Goal: Information Seeking & Learning: Understand process/instructions

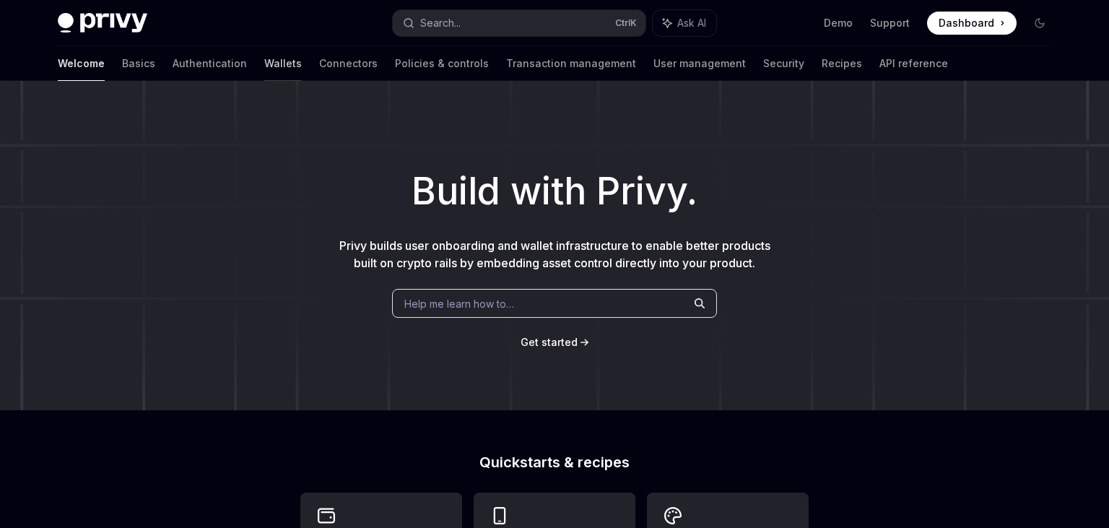
click at [264, 66] on link "Wallets" at bounding box center [283, 63] width 38 height 35
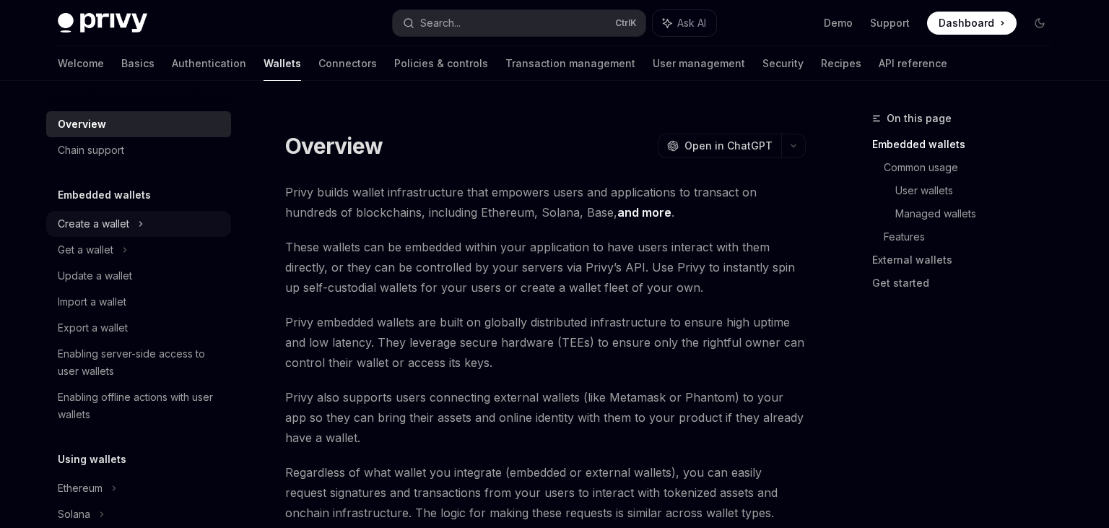
click at [129, 231] on div "Create a wallet" at bounding box center [93, 223] width 71 height 17
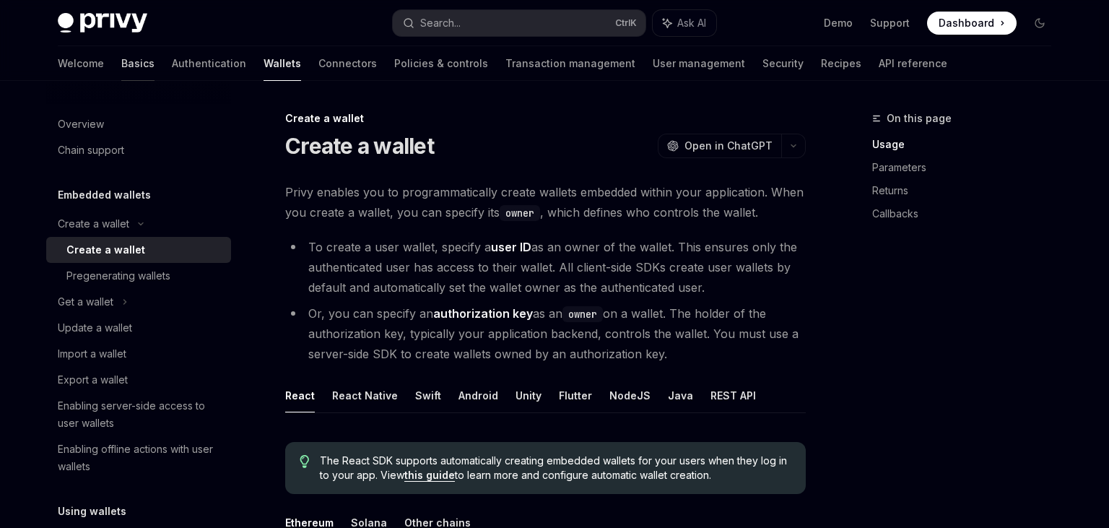
click at [121, 63] on link "Basics" at bounding box center [137, 63] width 33 height 35
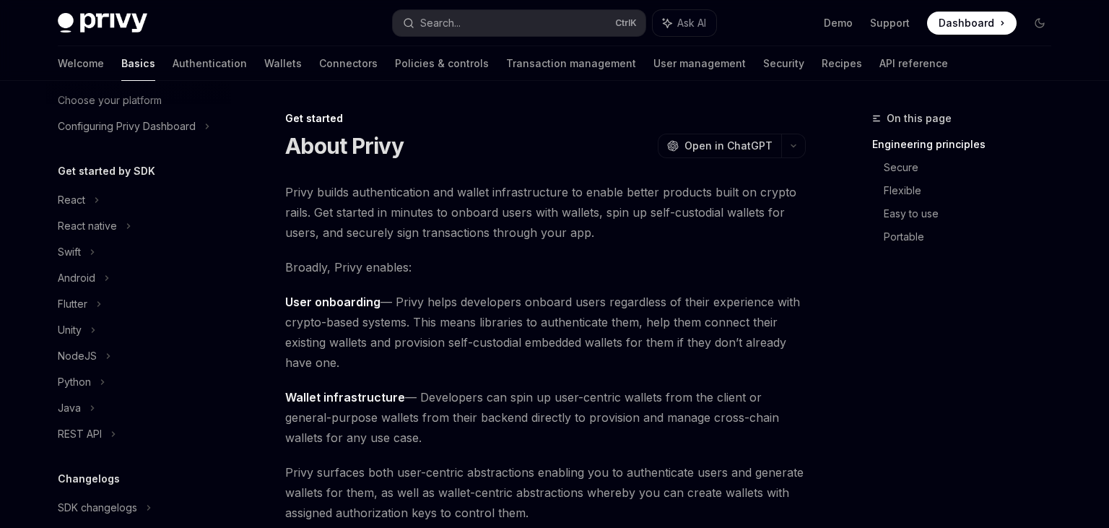
scroll to position [95, 0]
click at [108, 221] on div "React native" at bounding box center [87, 223] width 59 height 17
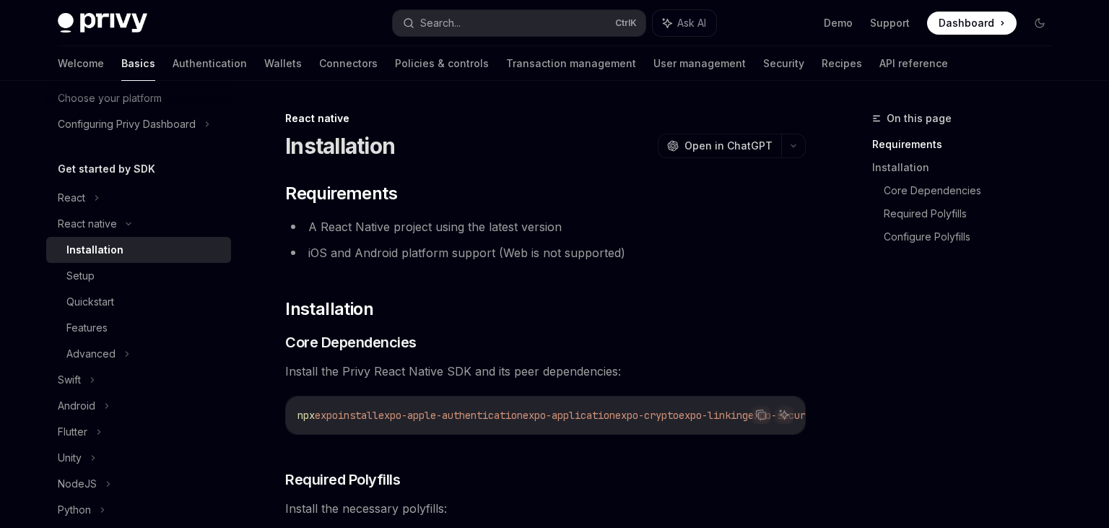
click at [91, 251] on div "Installation" at bounding box center [94, 249] width 57 height 17
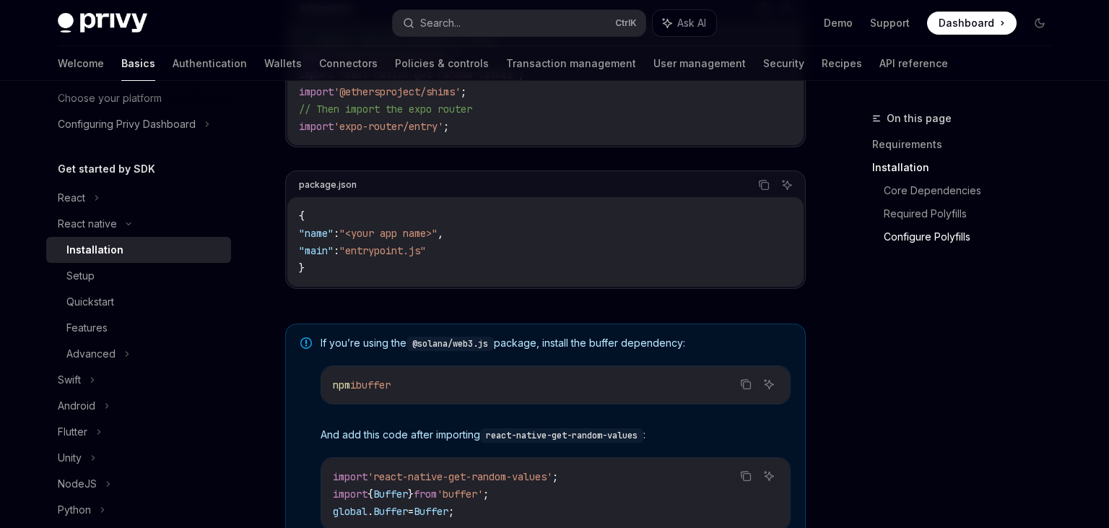
scroll to position [872, 0]
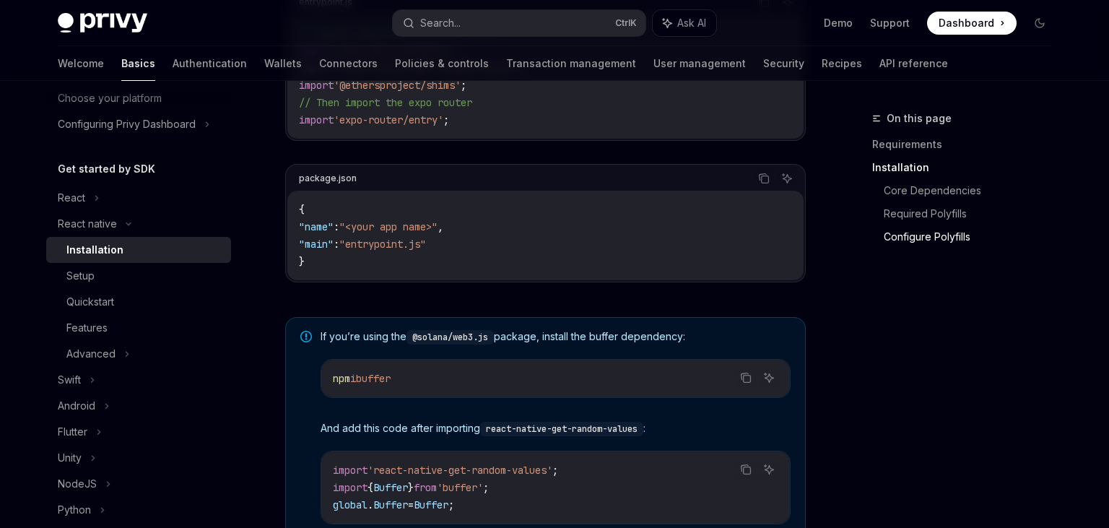
click at [364, 254] on code "{ "name" : "<your app name>" , "main" : "entrypoint.js" }" at bounding box center [545, 235] width 493 height 69
drag, startPoint x: 368, startPoint y: 225, endPoint x: 436, endPoint y: 225, distance: 67.9
click at [436, 225] on span ""<your app name>"" at bounding box center [388, 226] width 98 height 13
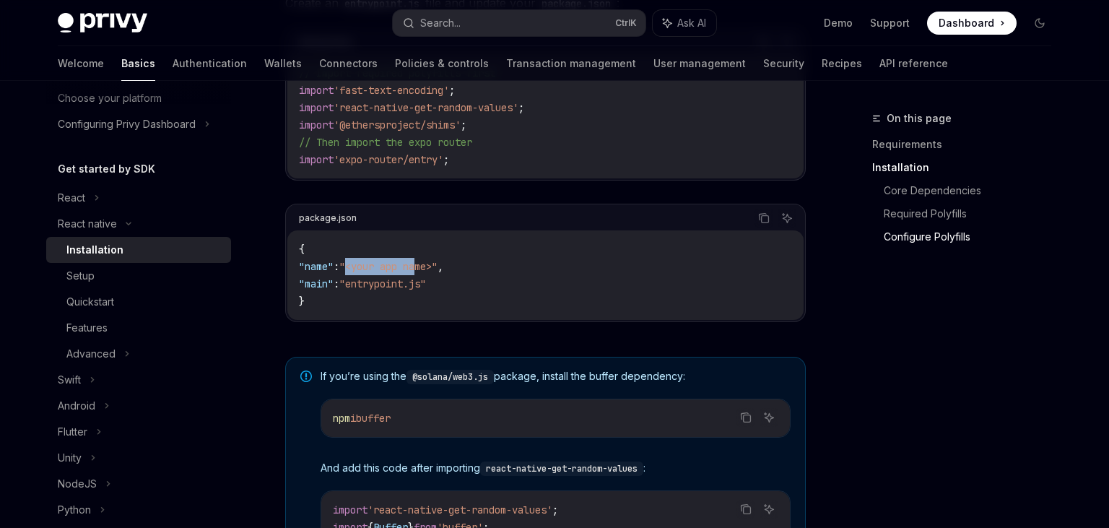
scroll to position [832, 0]
drag, startPoint x: 365, startPoint y: 282, endPoint x: 447, endPoint y: 282, distance: 82.3
click at [426, 282] on span ""entrypoint.js"" at bounding box center [382, 283] width 87 height 13
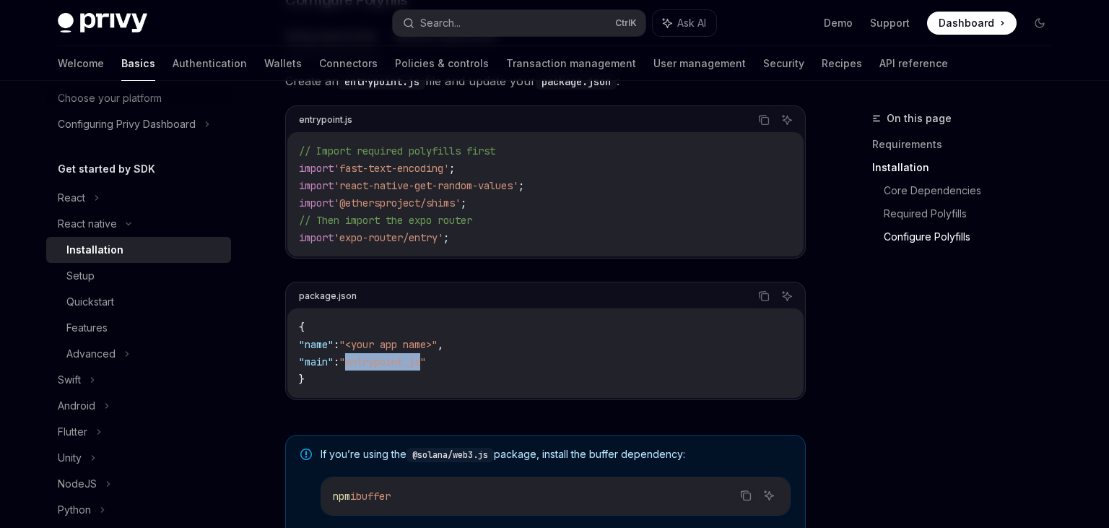
scroll to position [754, 0]
drag, startPoint x: 306, startPoint y: 362, endPoint x: 516, endPoint y: 386, distance: 210.7
click at [516, 386] on code "{ "name" : "<your app name>" , "main" : "entrypoint.js" }" at bounding box center [545, 352] width 493 height 69
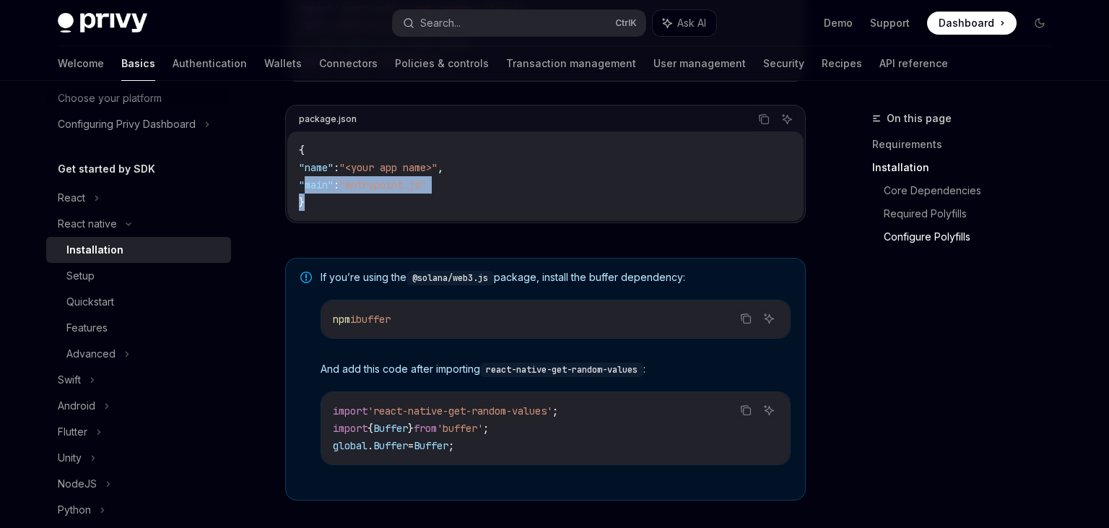
scroll to position [838, 0]
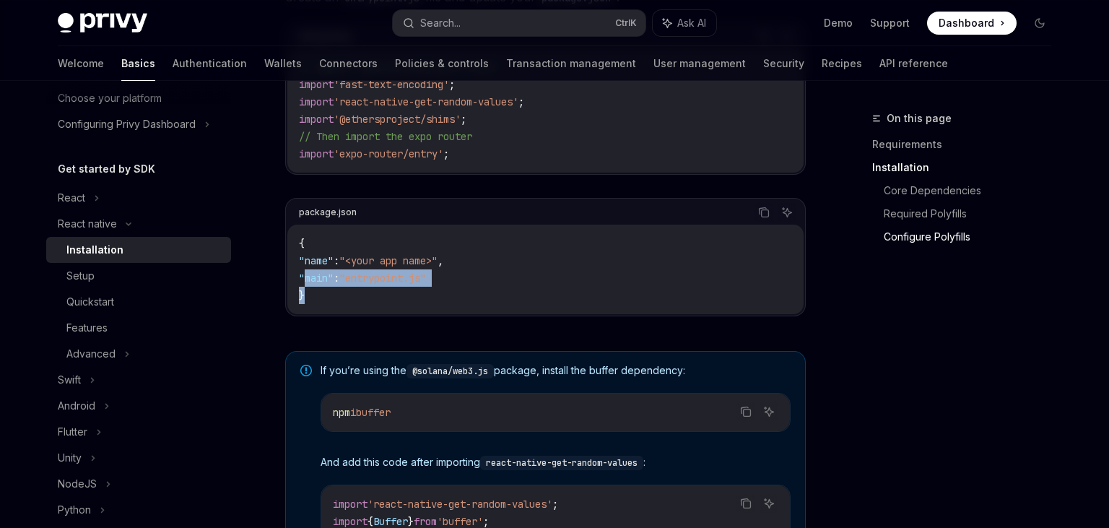
click at [446, 284] on code "{ "name" : "<your app name>" , "main" : "entrypoint.js" }" at bounding box center [545, 269] width 493 height 69
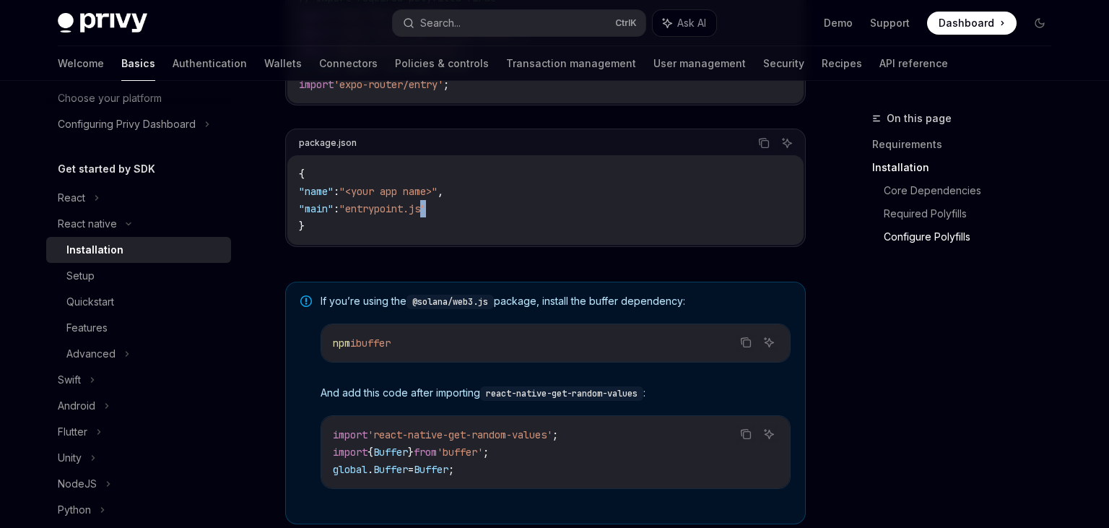
scroll to position [1115, 0]
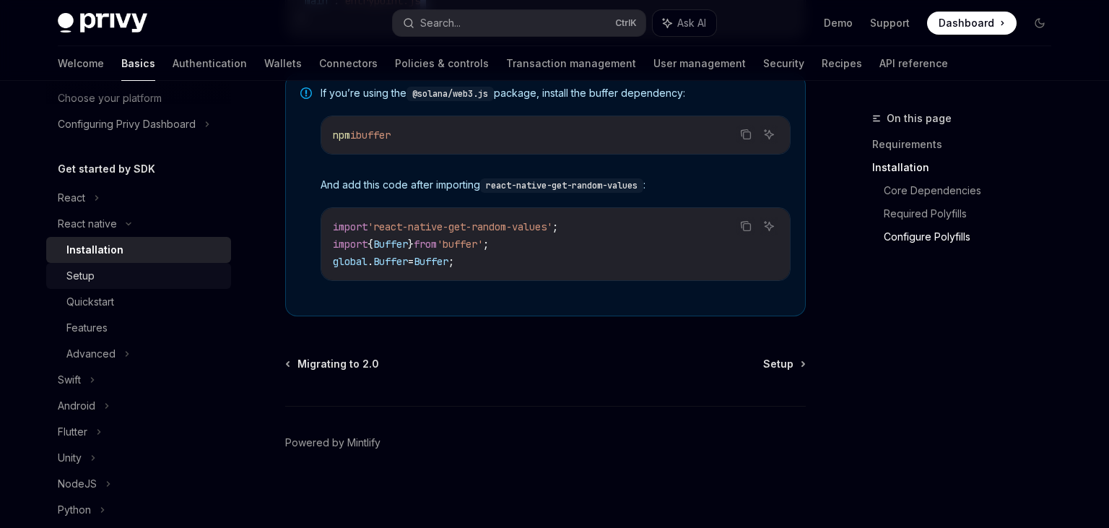
click at [90, 277] on div "Setup" at bounding box center [80, 275] width 28 height 17
type textarea "*"
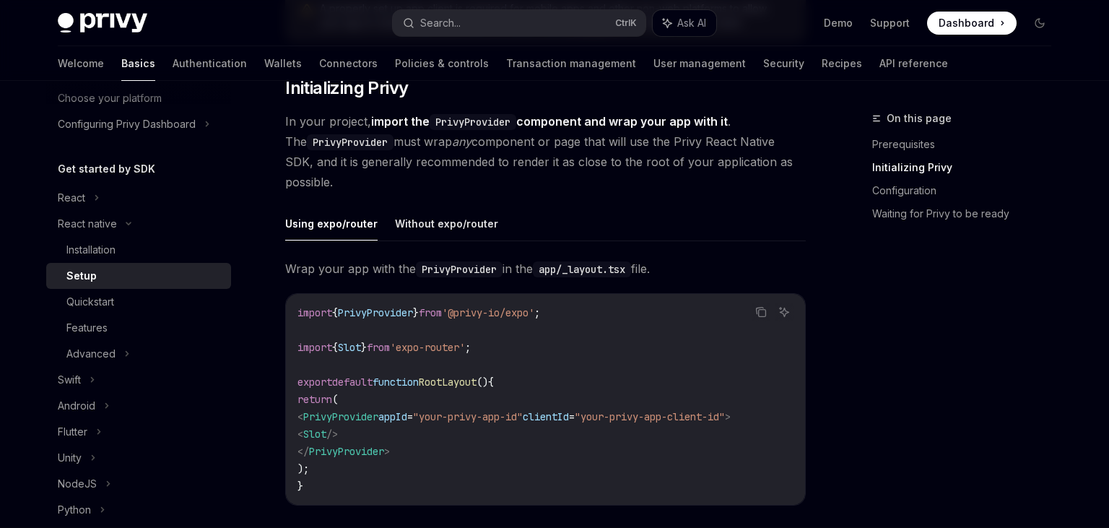
scroll to position [405, 0]
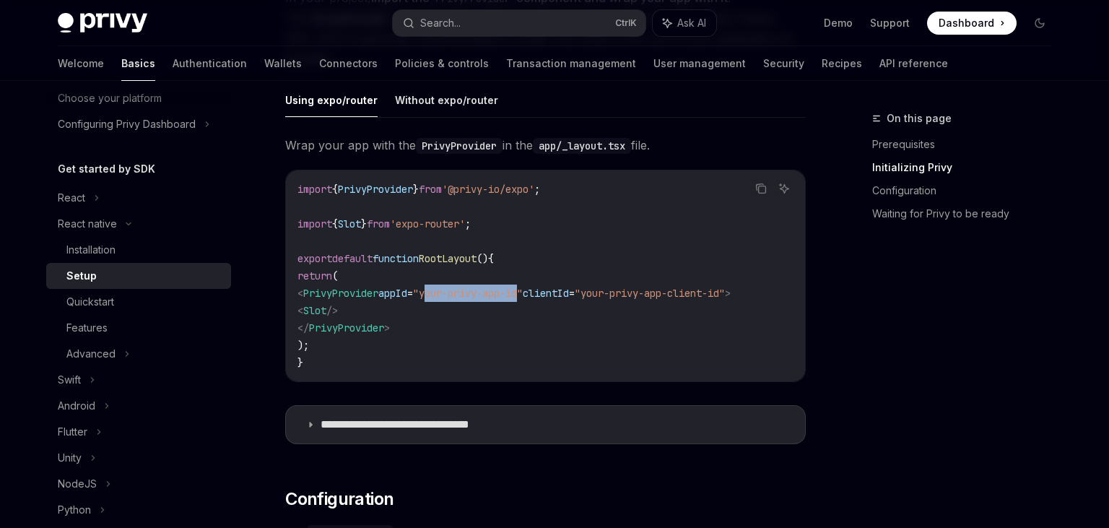
drag, startPoint x: 459, startPoint y: 294, endPoint x: 557, endPoint y: 291, distance: 97.5
click at [523, 291] on span ""your-privy-app-id"" at bounding box center [468, 293] width 110 height 13
click at [360, 296] on span "PrivyProvider" at bounding box center [340, 293] width 75 height 13
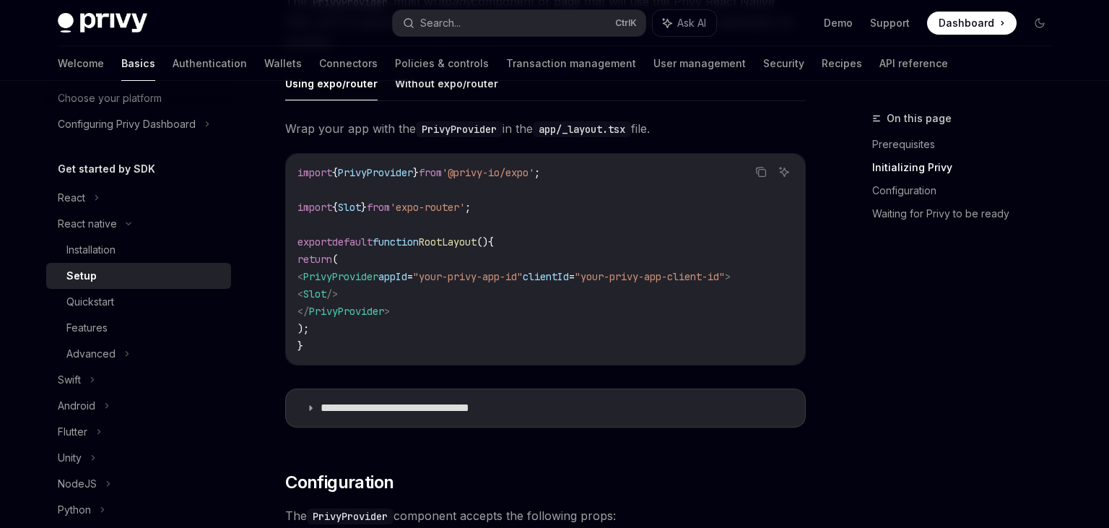
scroll to position [421, 0]
drag, startPoint x: 433, startPoint y: 313, endPoint x: 370, endPoint y: 307, distance: 63.2
click at [370, 307] on code "import { PrivyProvider } from '@privy-io/expo' ; import { Slot } from 'expo-rou…" at bounding box center [545, 260] width 496 height 191
click at [394, 298] on code "import { PrivyProvider } from '@privy-io/expo' ; import { Slot } from 'expo-rou…" at bounding box center [545, 260] width 496 height 191
click at [357, 276] on span "PrivyProvider" at bounding box center [340, 277] width 75 height 13
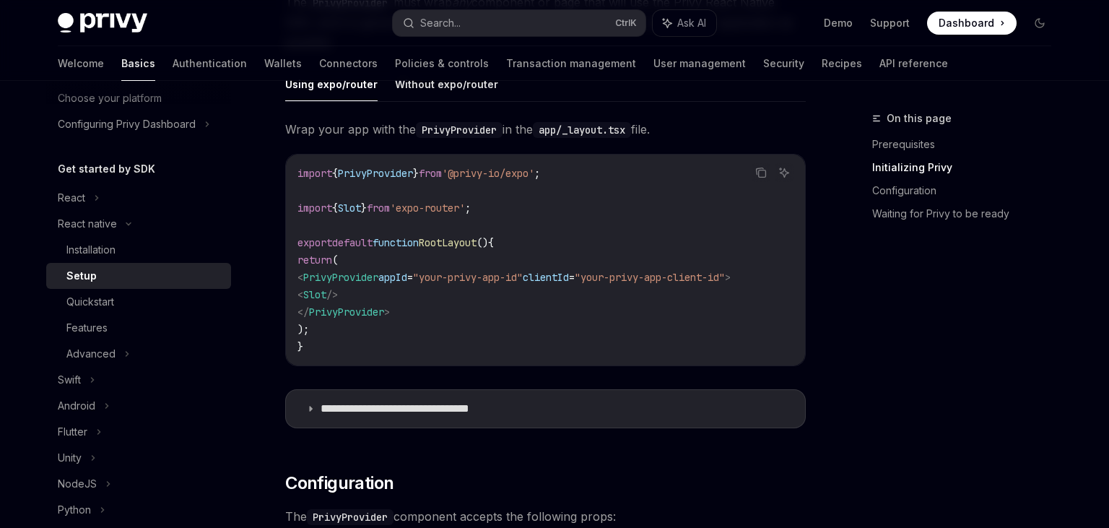
click at [357, 276] on span "PrivyProvider" at bounding box center [340, 277] width 75 height 13
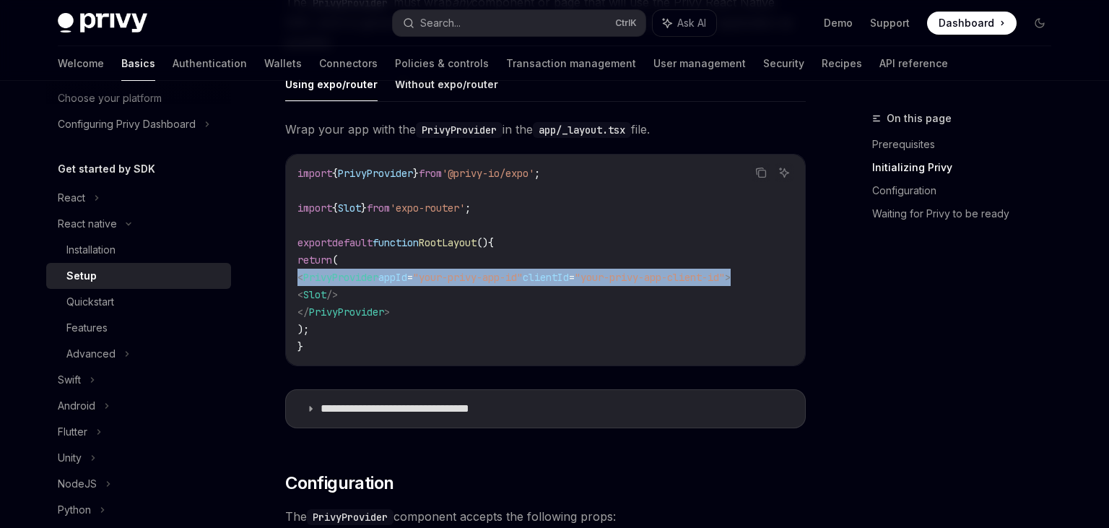
click at [357, 276] on span "PrivyProvider" at bounding box center [340, 277] width 75 height 13
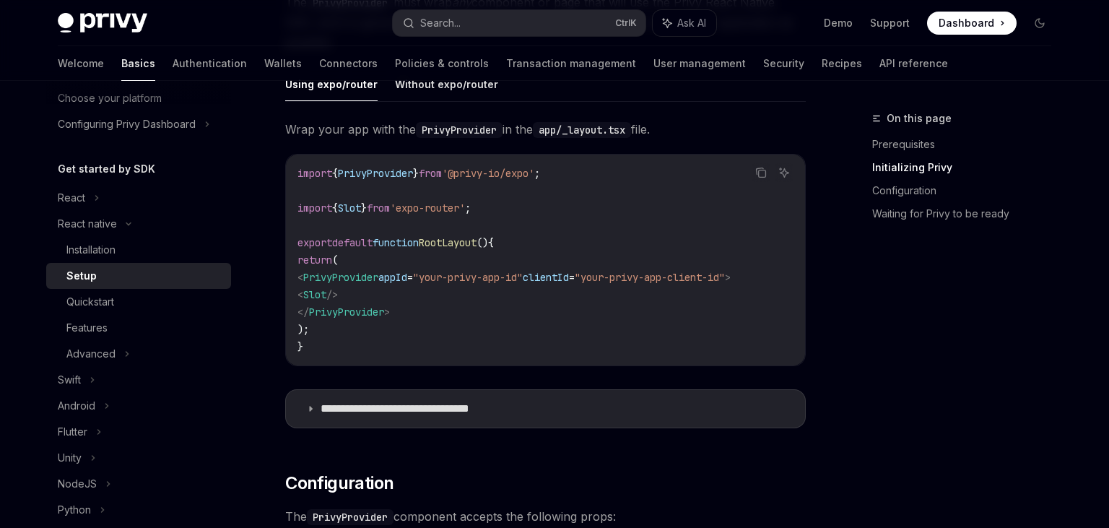
click at [357, 276] on span "PrivyProvider" at bounding box center [340, 277] width 75 height 13
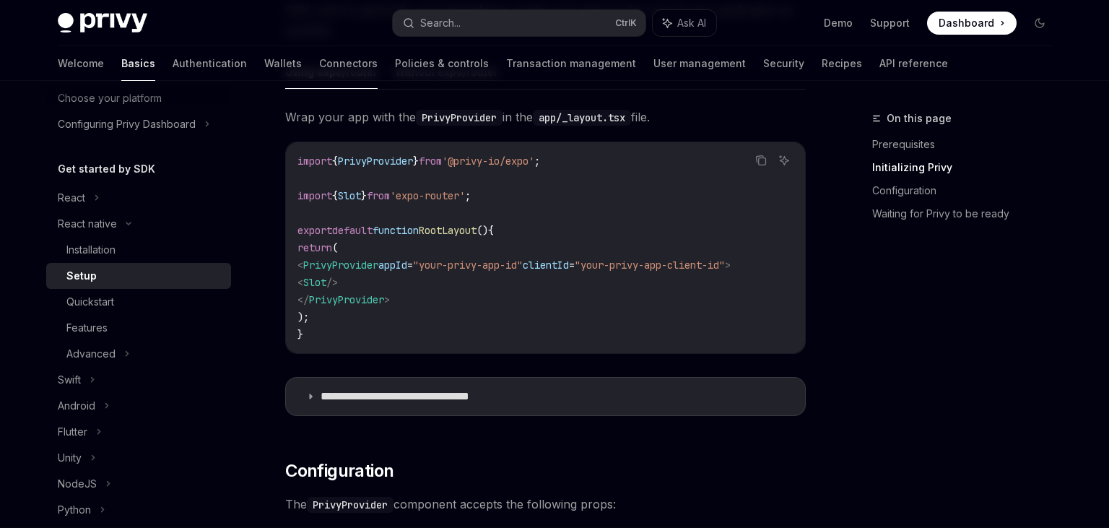
scroll to position [435, 0]
click at [477, 230] on span "RootLayout" at bounding box center [448, 228] width 58 height 13
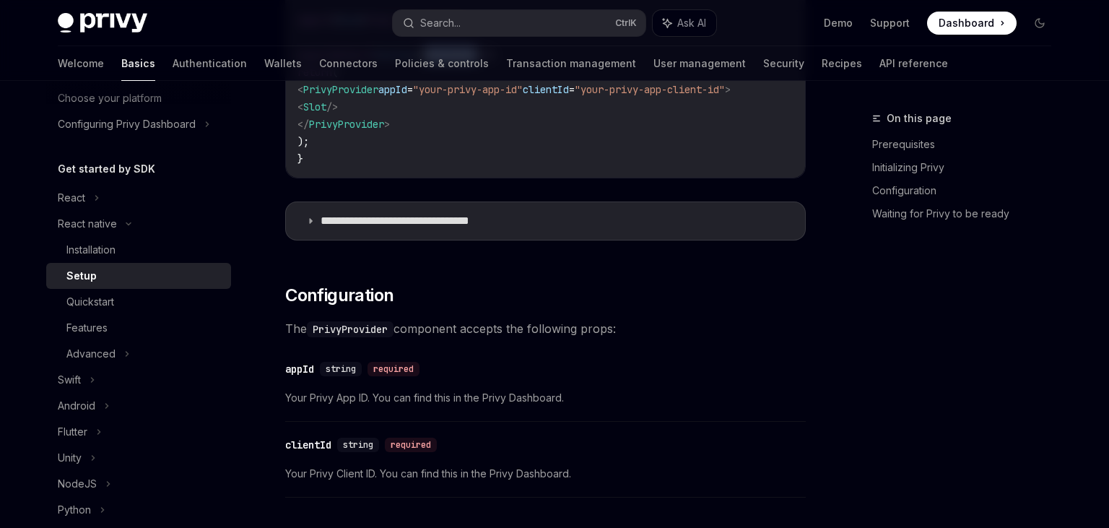
scroll to position [598, 0]
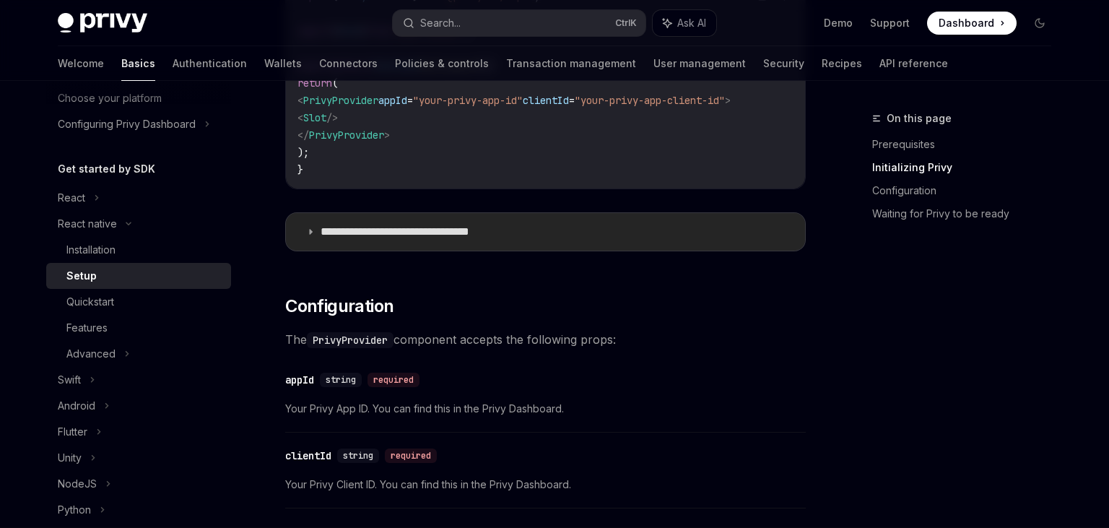
click at [318, 228] on summary "**********" at bounding box center [545, 232] width 519 height 38
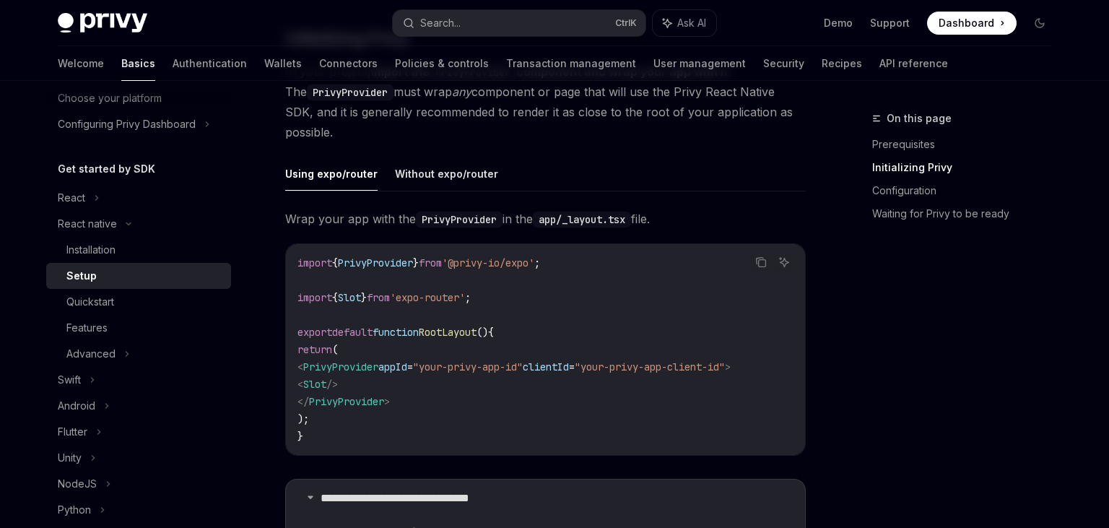
scroll to position [332, 0]
drag, startPoint x: 576, startPoint y: 218, endPoint x: 640, endPoint y: 214, distance: 63.6
click at [631, 214] on code "app/_layout.tsx" at bounding box center [582, 219] width 98 height 16
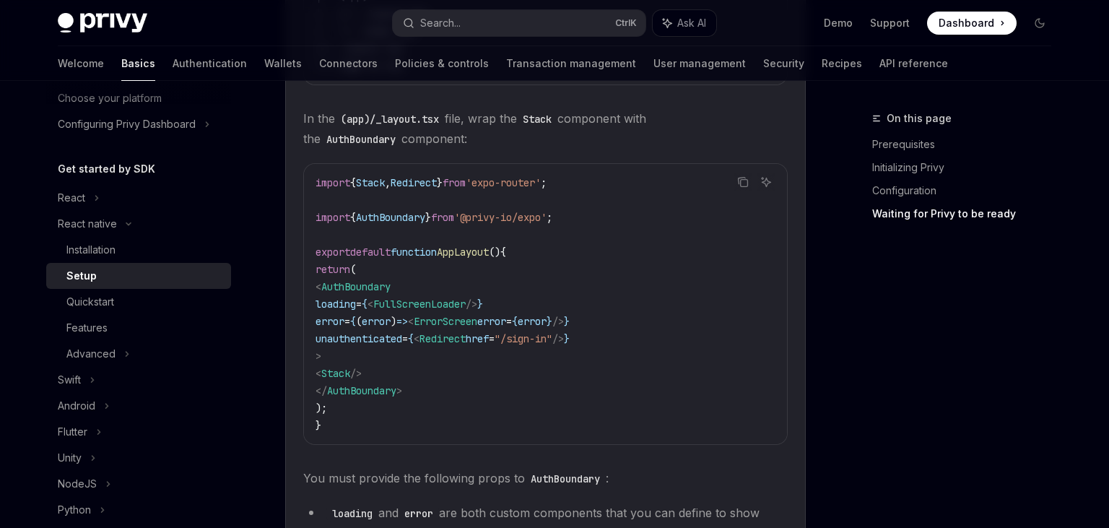
scroll to position [1074, 0]
click at [400, 215] on span "AuthBoundary" at bounding box center [390, 216] width 69 height 13
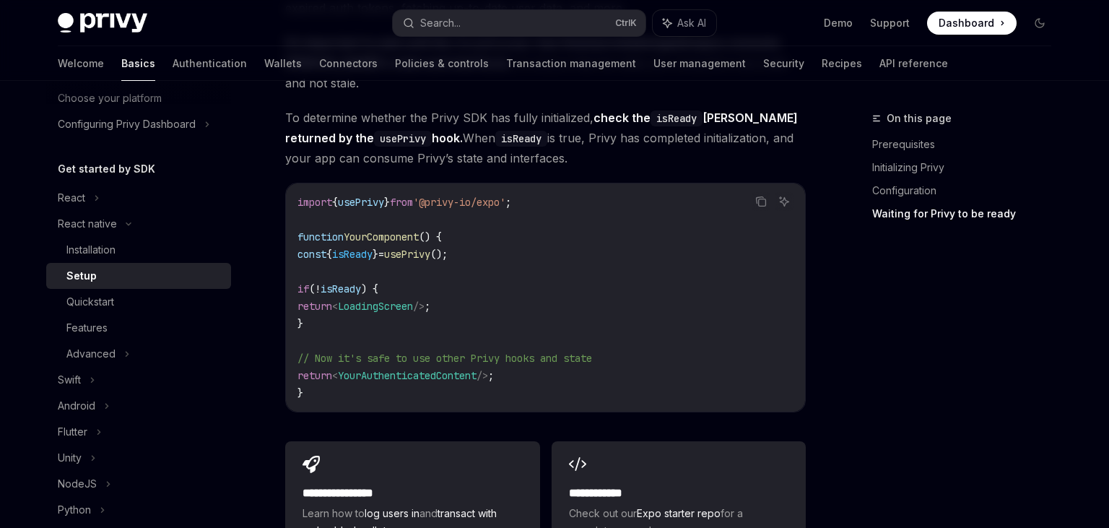
scroll to position [2322, 0]
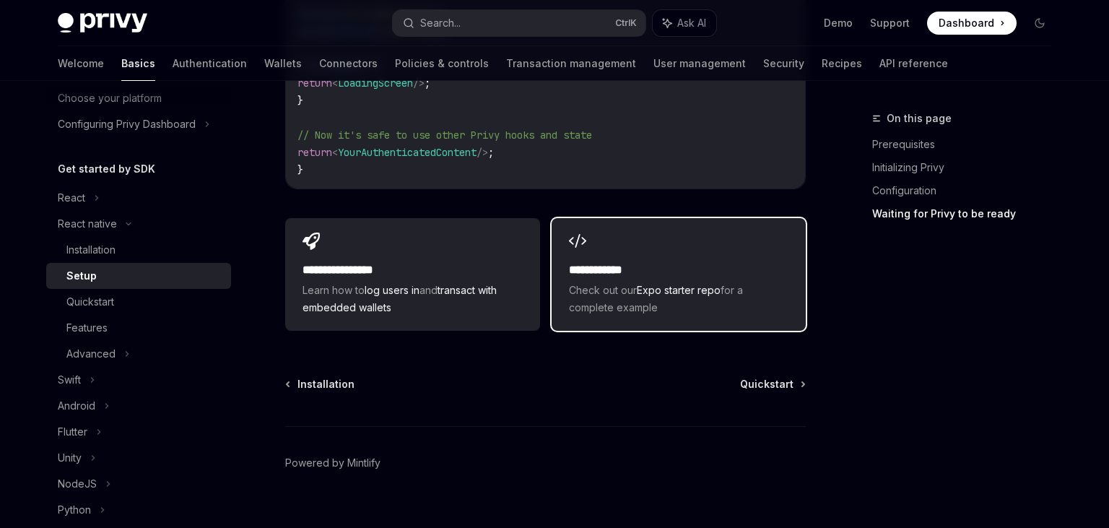
click at [637, 261] on h2 "**********" at bounding box center [679, 269] width 220 height 17
